Goal: Understand process/instructions

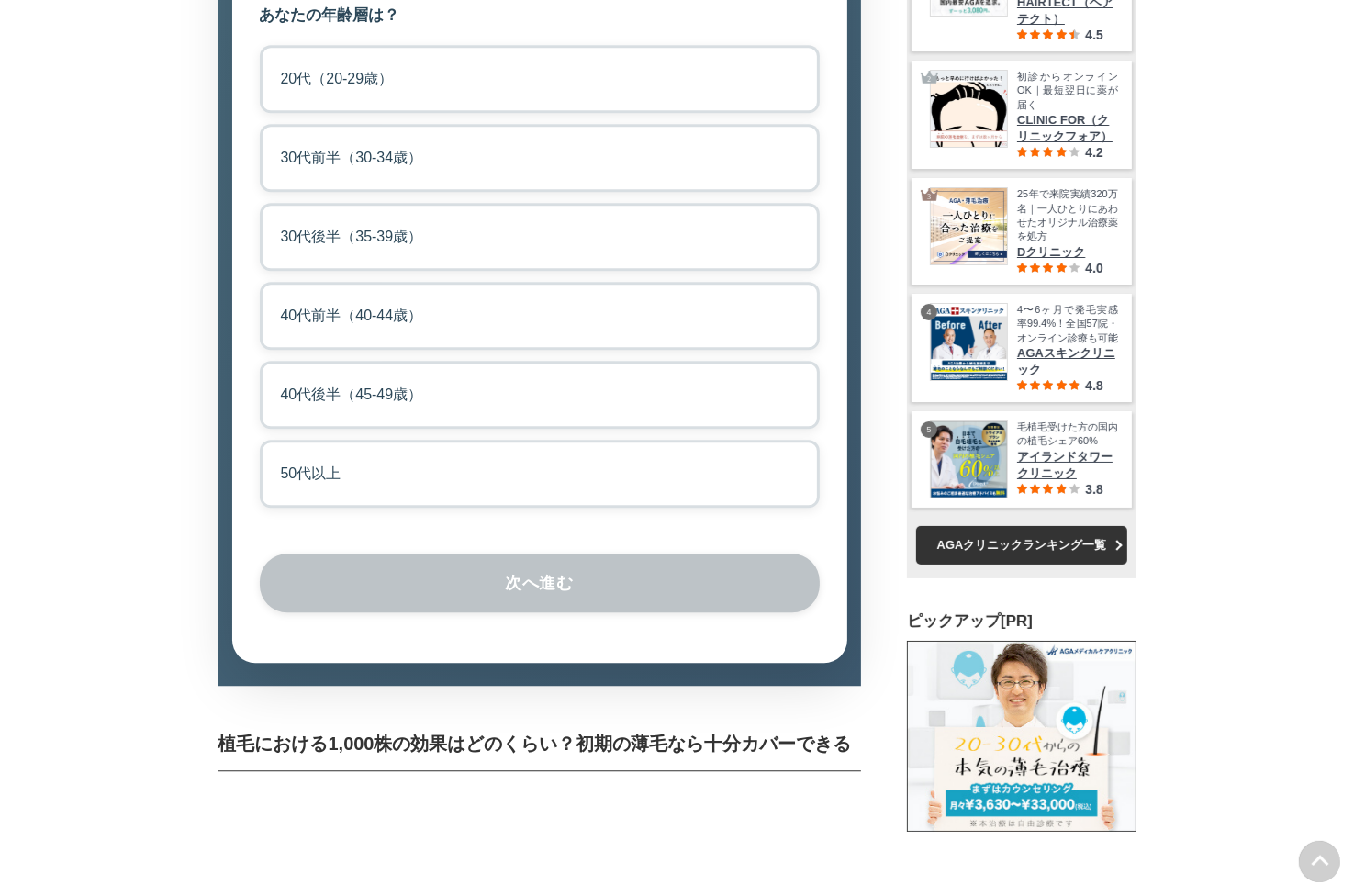
scroll to position [4318, 0]
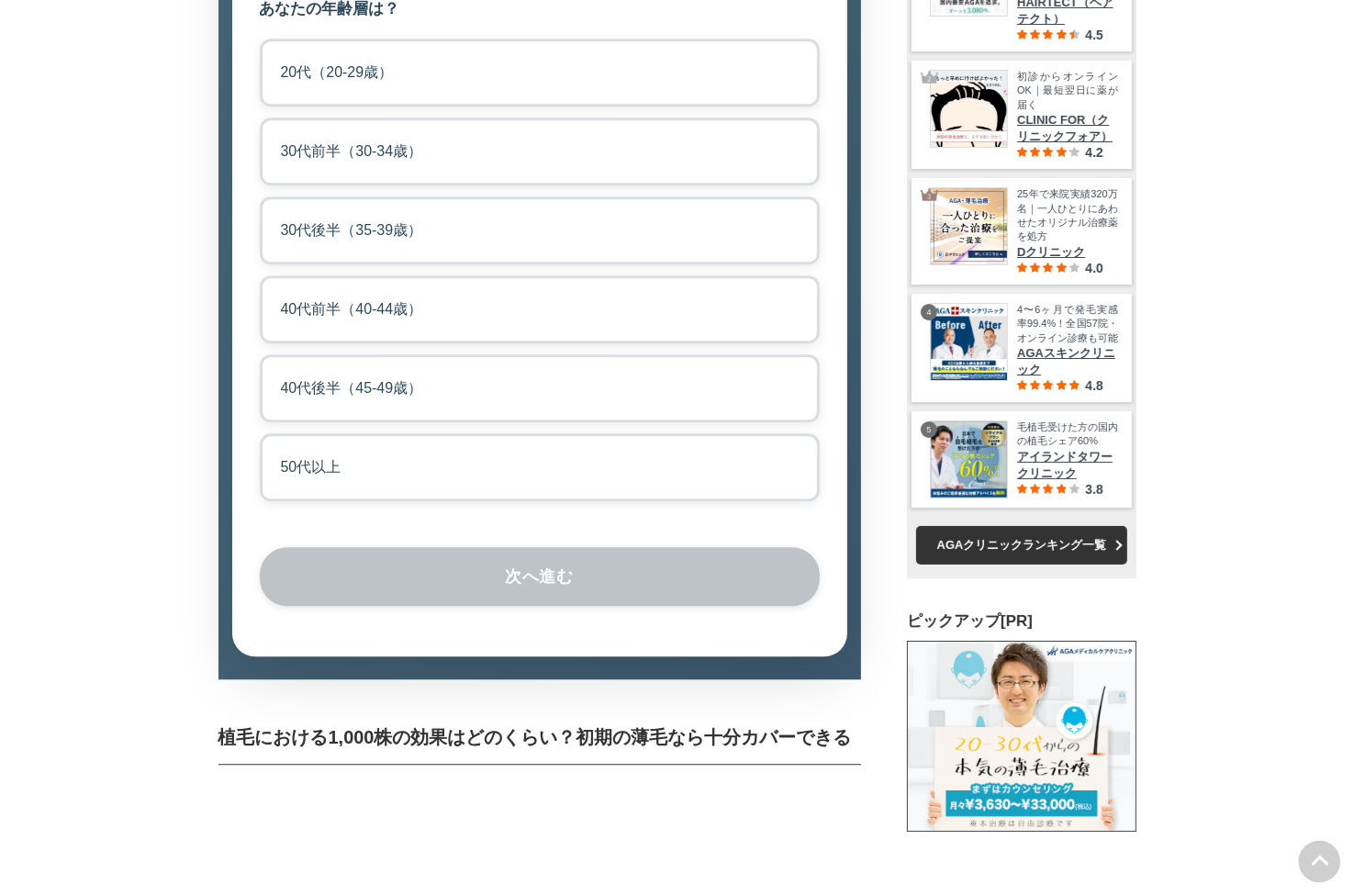
click at [529, 344] on label "40代前半（40-44歳）" at bounding box center [540, 310] width 561 height 68
click at [272, 288] on input "40代前半（40-44歳）" at bounding box center [266, 282] width 12 height 12
radio input "true"
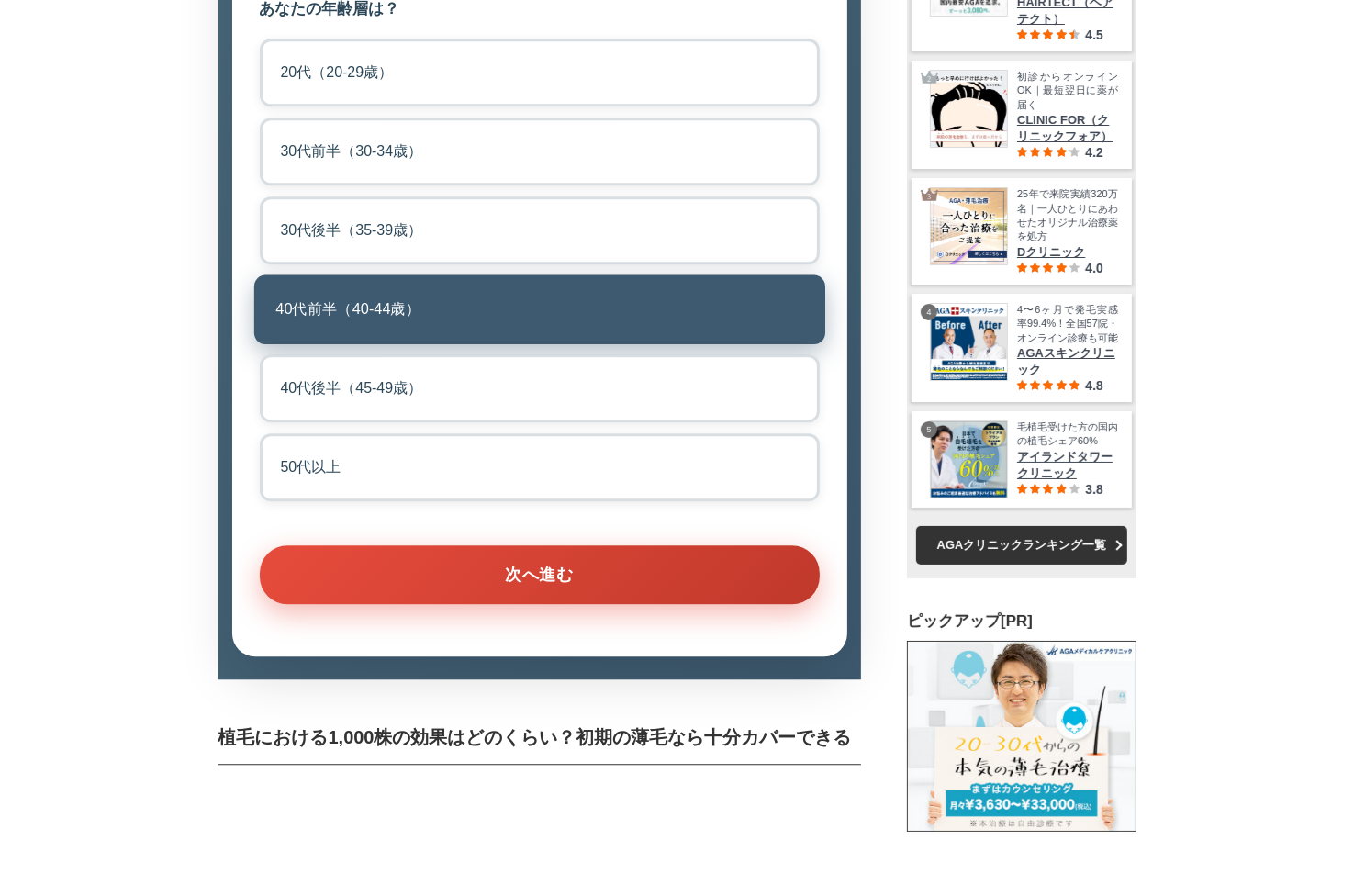
click at [584, 604] on button "次へ進む" at bounding box center [540, 574] width 561 height 59
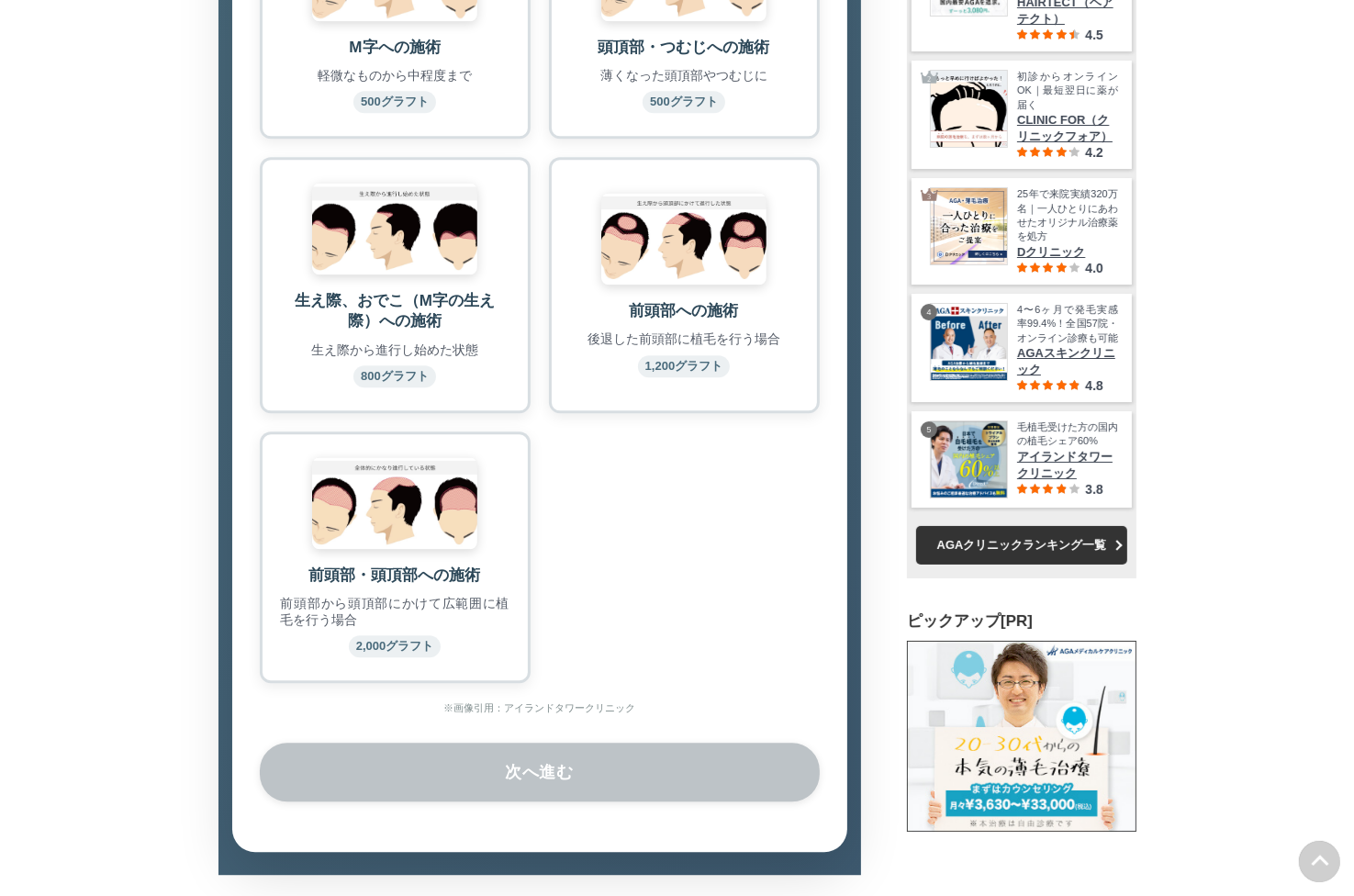
scroll to position [4465, 0]
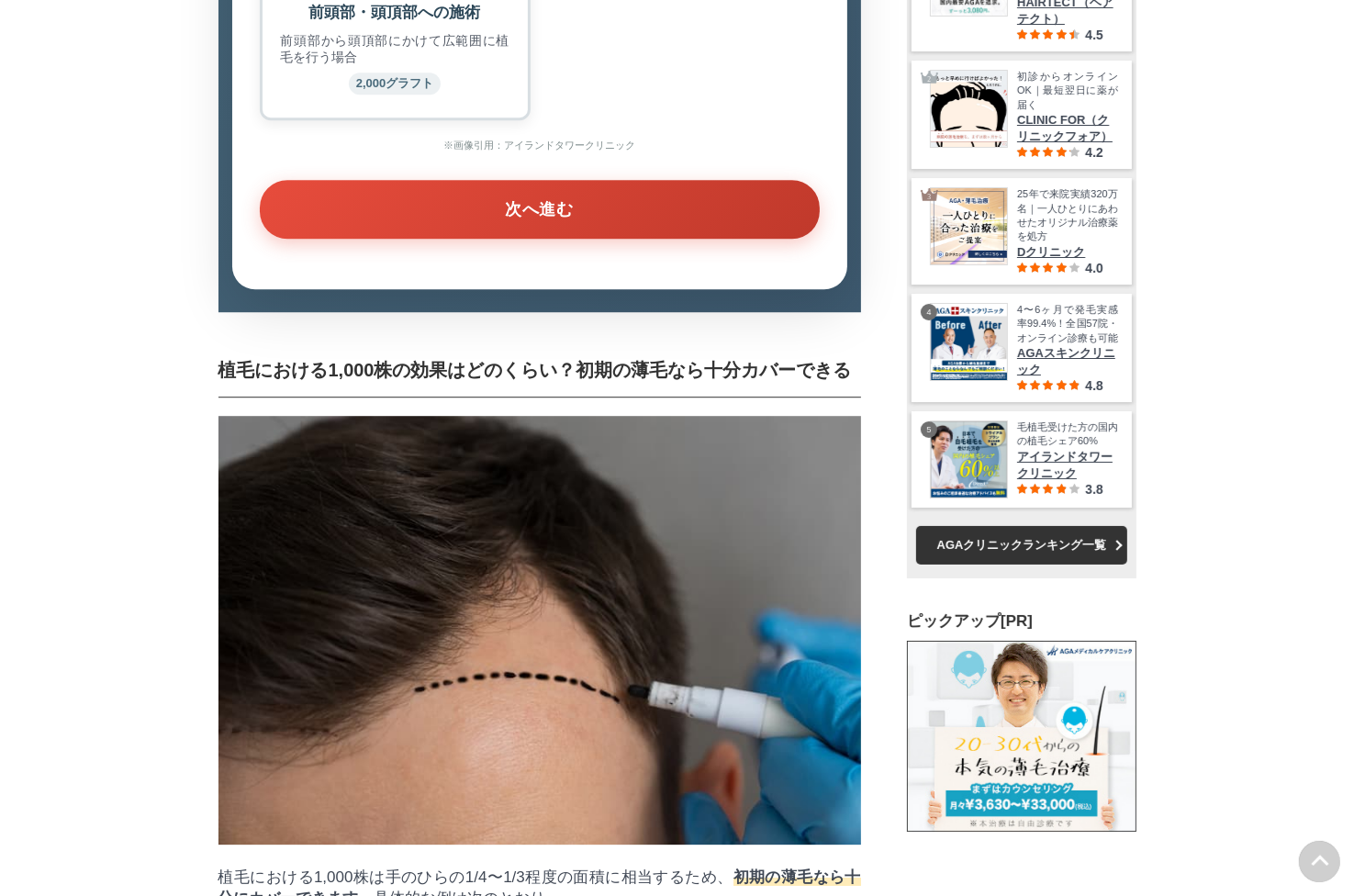
scroll to position [55165, 90908]
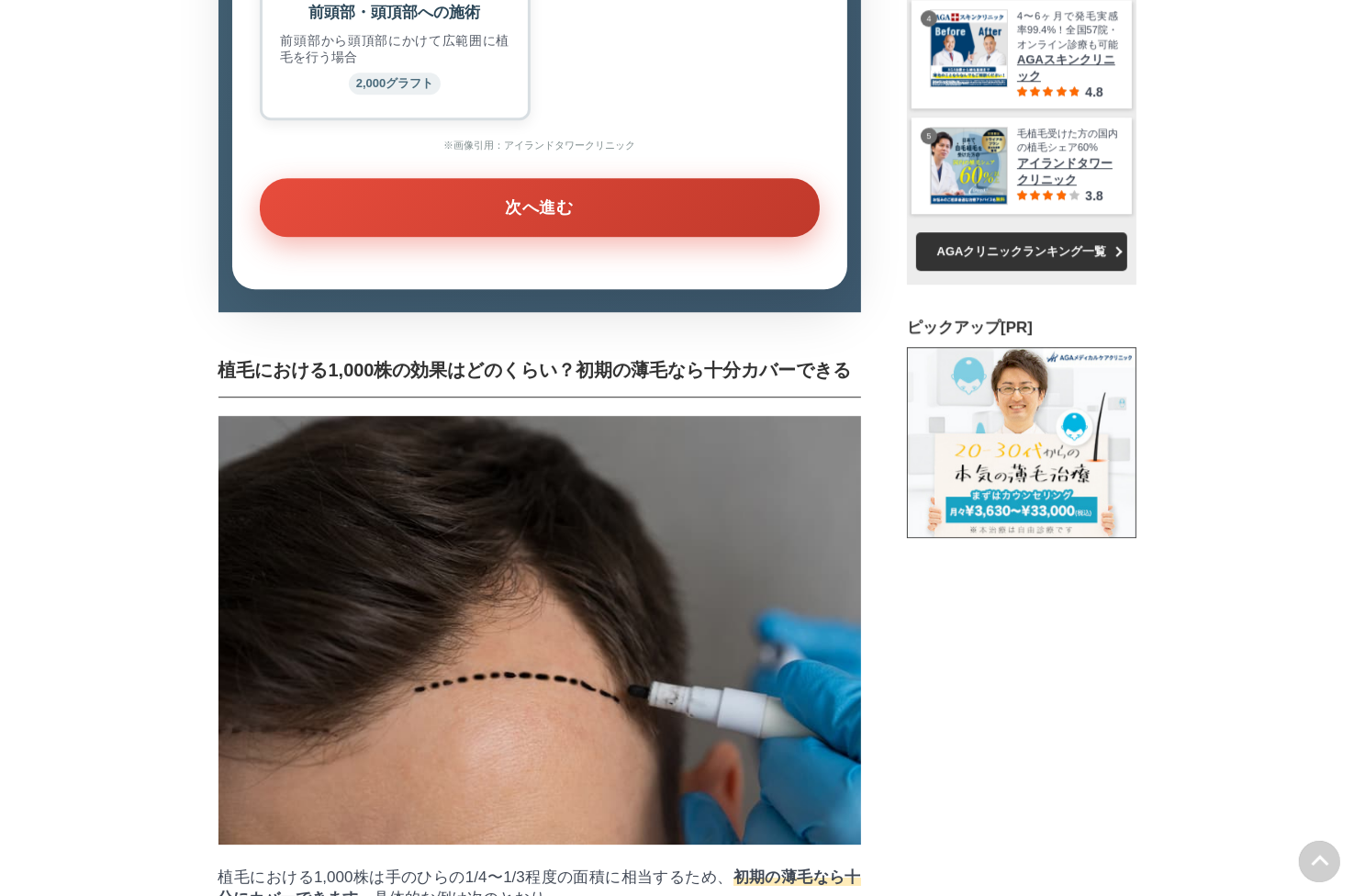
click at [559, 237] on button "次へ進む" at bounding box center [540, 207] width 561 height 59
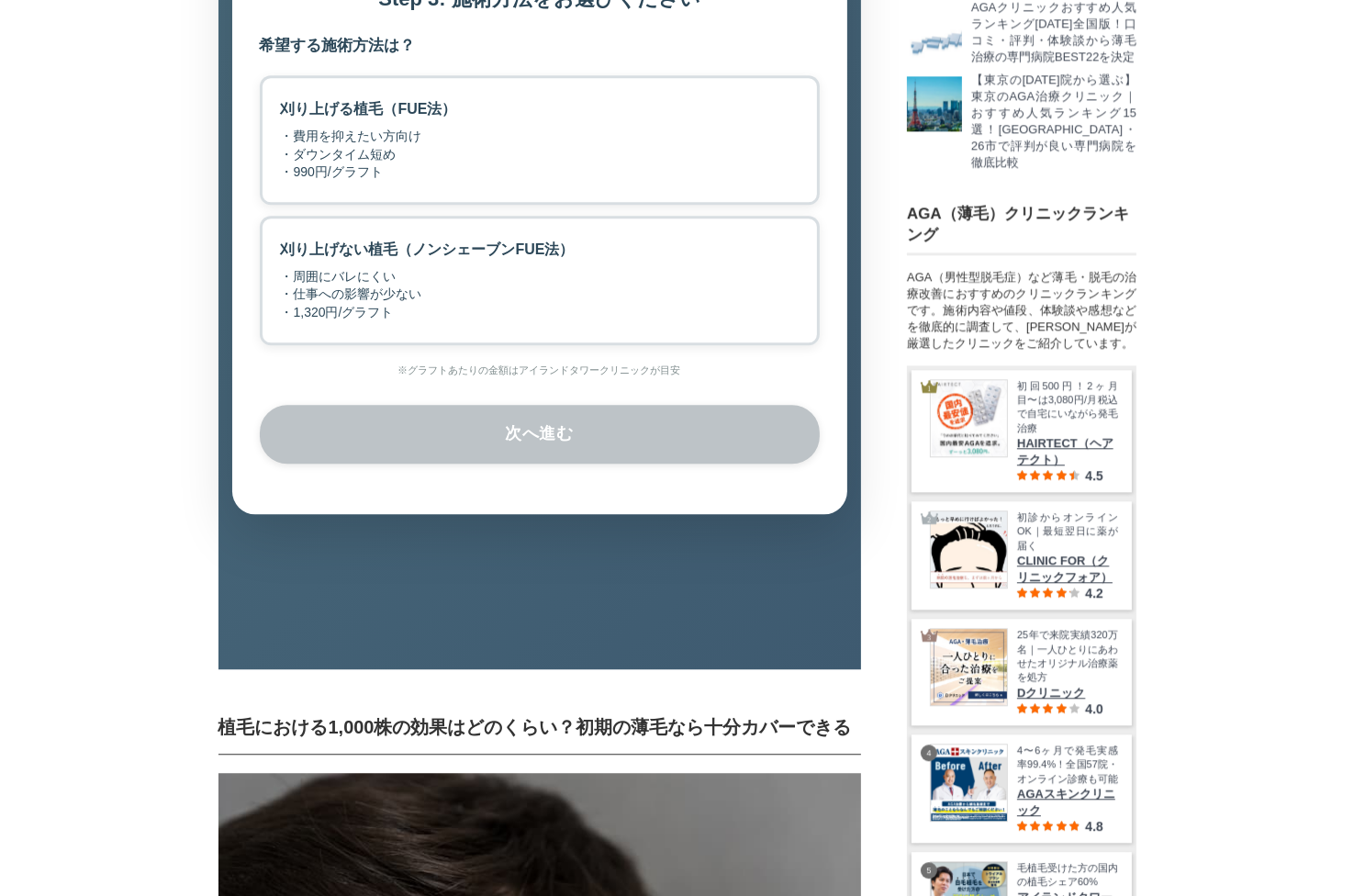
click at [521, 323] on div "・周囲にバレにくい ・仕事への影響が少ない ・1,320円/グラフト" at bounding box center [428, 295] width 294 height 54
click at [272, 228] on input "刈り上げない植毛（ノンシェーブンFUE法） ・周囲にバレにくい ・仕事への影響が少ない ・1,320円/グラフト" at bounding box center [266, 222] width 12 height 12
radio input "true"
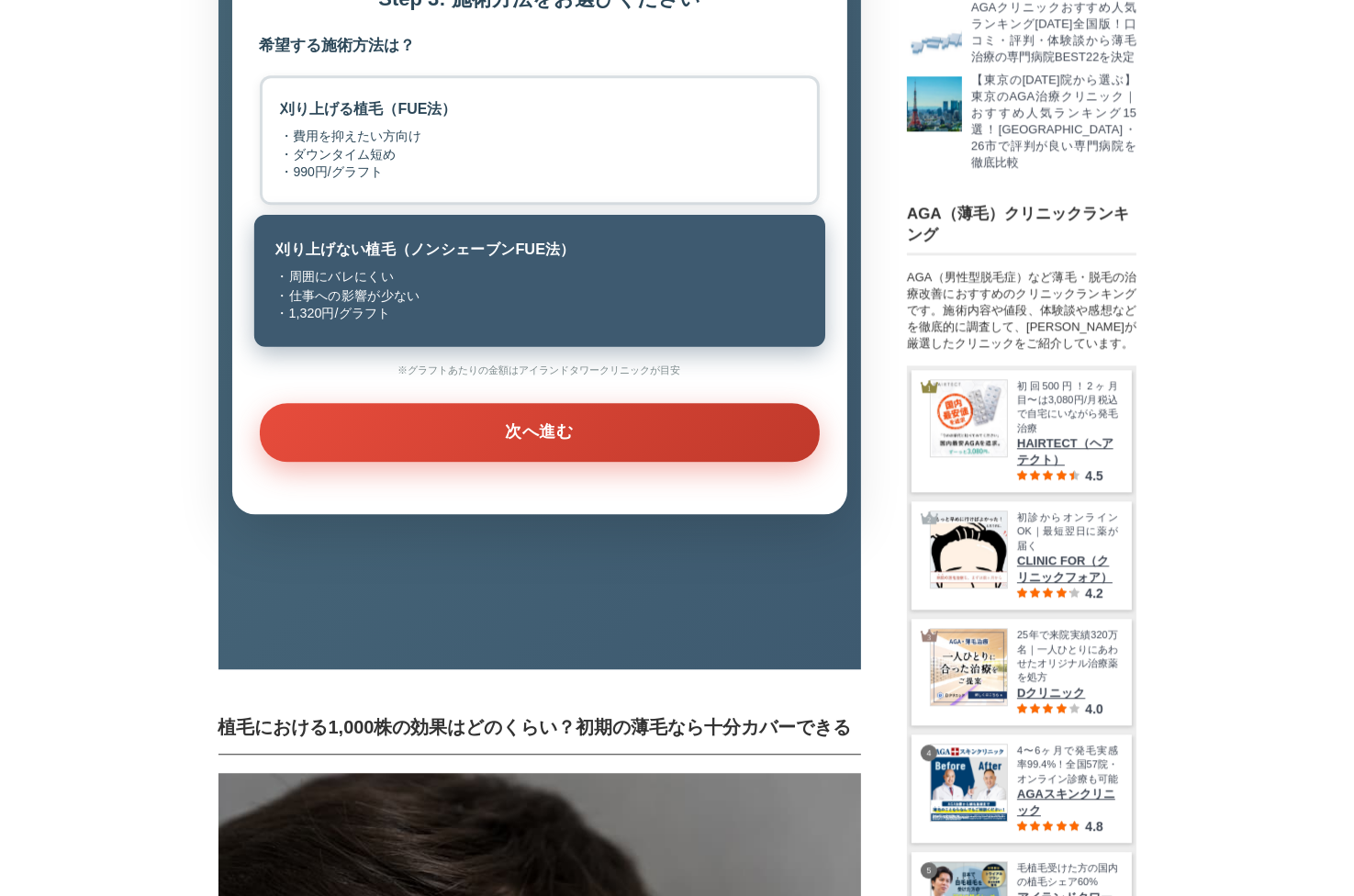
click at [550, 461] on button "次へ進む" at bounding box center [540, 432] width 561 height 59
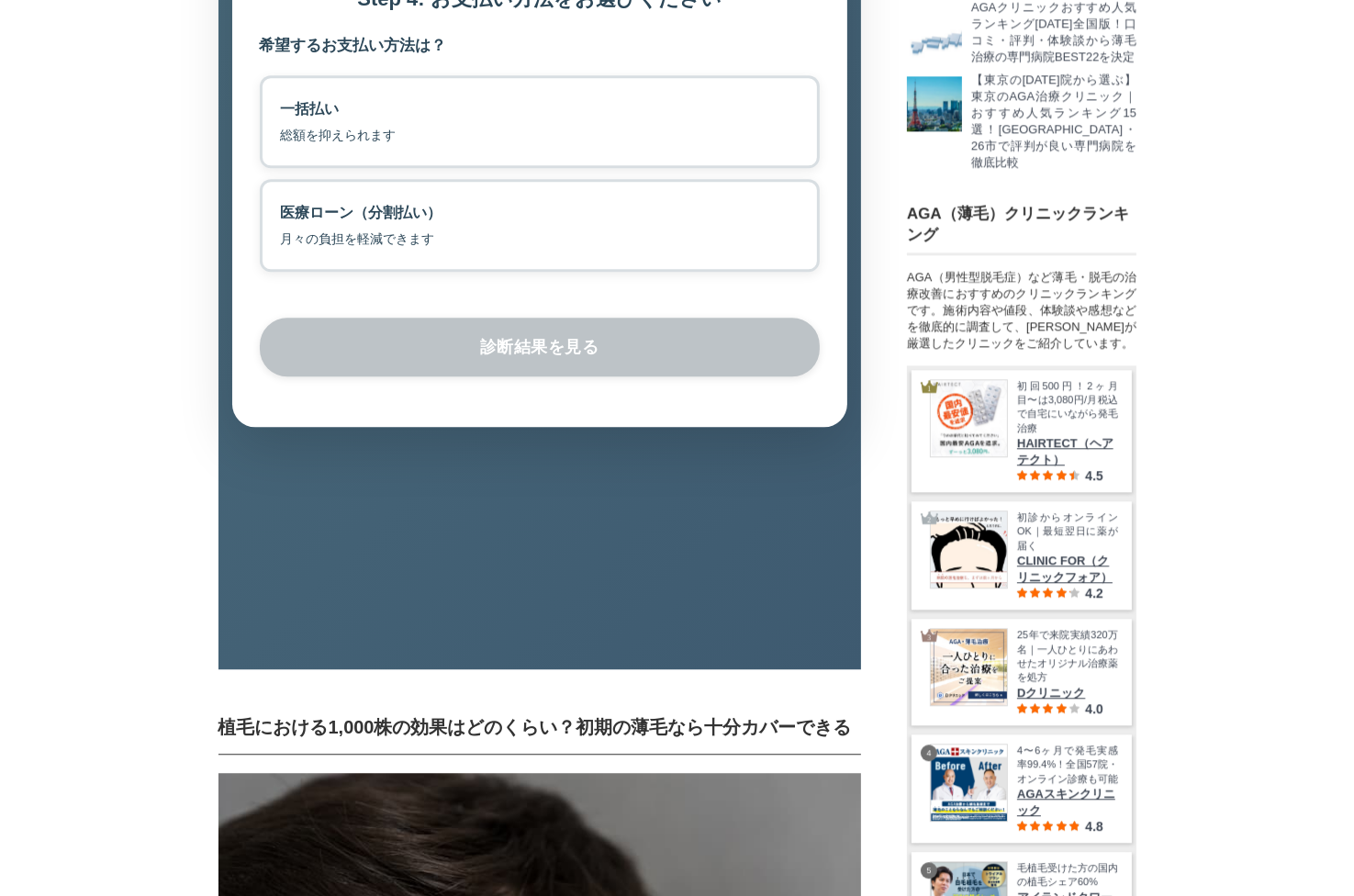
click at [430, 168] on label "一括払い 総額を抑えられます" at bounding box center [540, 121] width 561 height 93
click at [272, 87] on input "一括払い 総額を抑えられます" at bounding box center [266, 81] width 12 height 12
radio input "true"
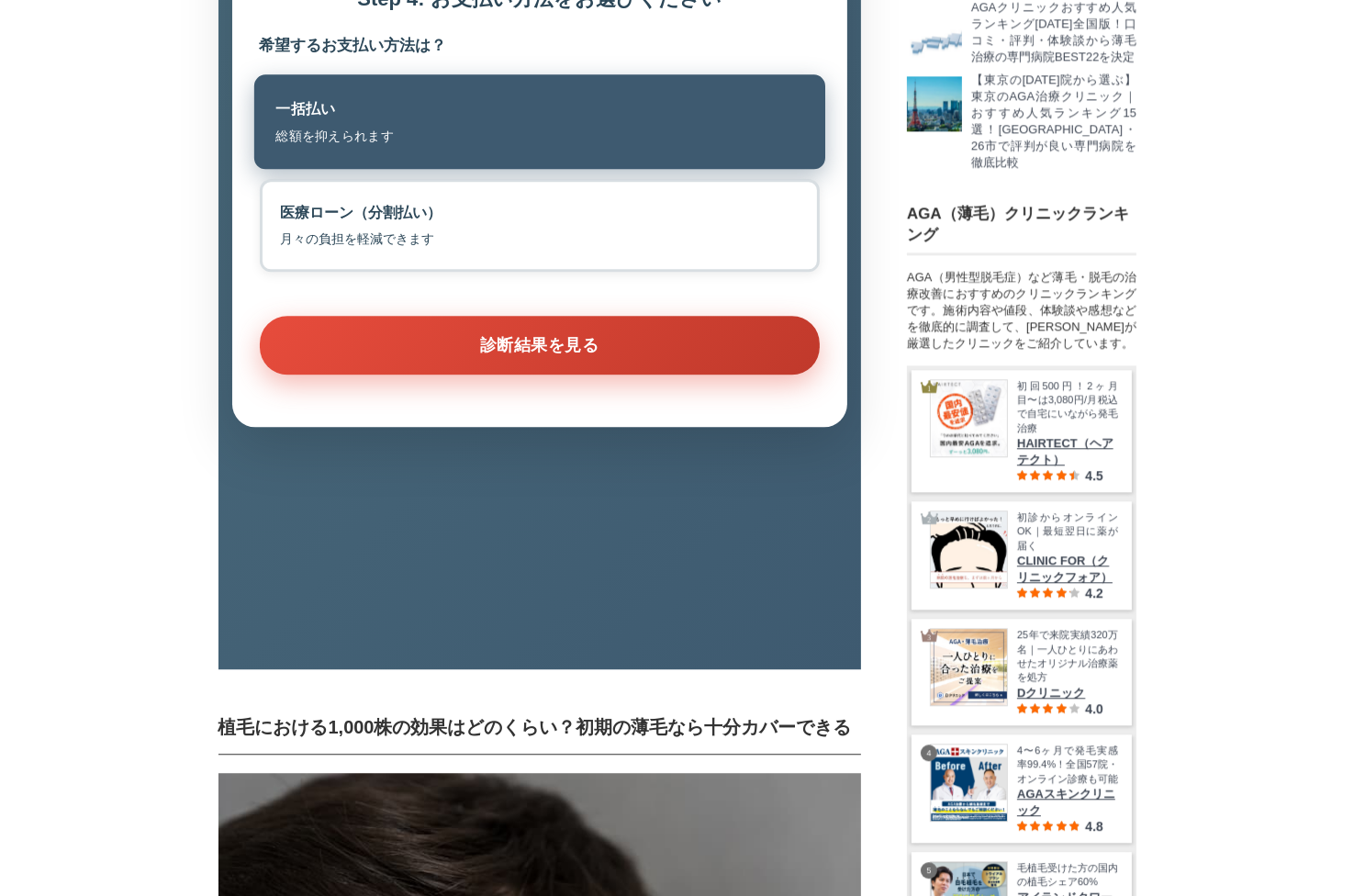
click at [533, 375] on button "診断結果を見る" at bounding box center [540, 345] width 561 height 59
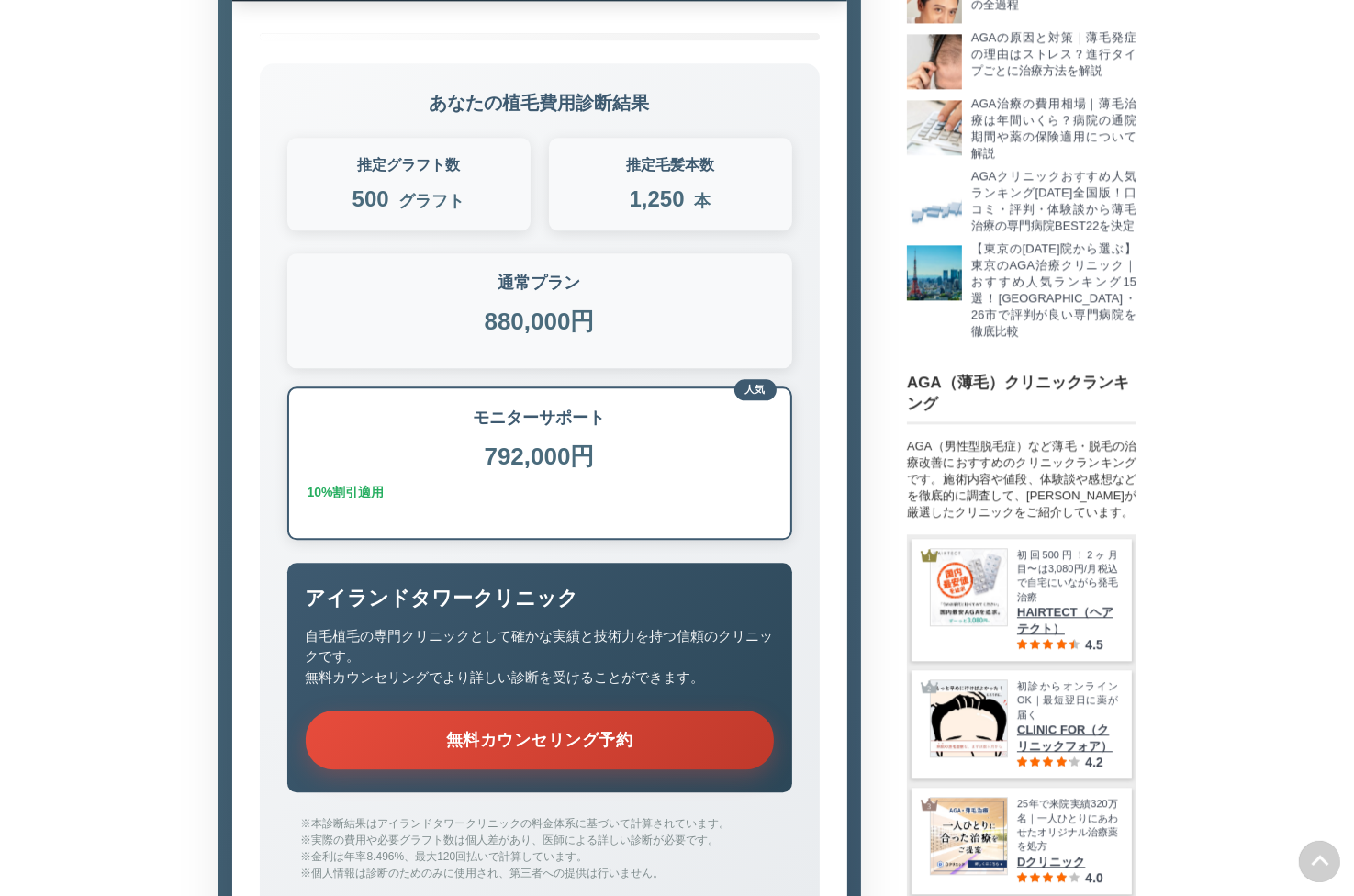
scroll to position [4189, 0]
